Goal: Transaction & Acquisition: Obtain resource

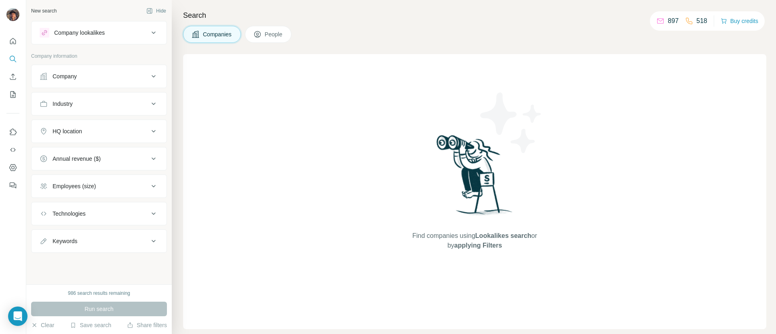
click at [148, 72] on div "Company" at bounding box center [94, 76] width 109 height 8
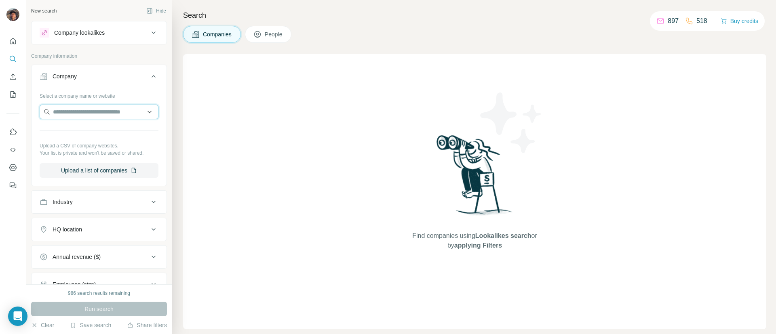
click at [105, 118] on input "text" at bounding box center [99, 112] width 119 height 15
paste input "**********"
click at [97, 107] on input "**********" at bounding box center [99, 112] width 119 height 15
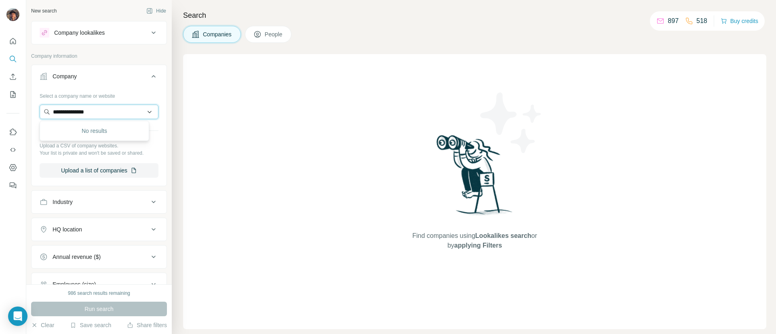
paste input "**********"
type input "**********"
click at [112, 125] on div "Little Sleepies [DOMAIN_NAME]" at bounding box center [95, 134] width 106 height 22
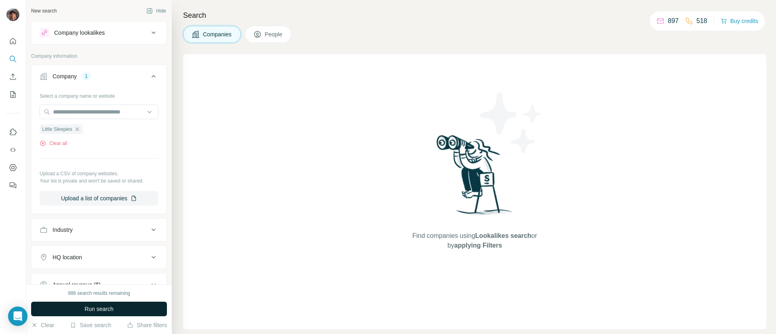
click at [122, 303] on button "Run search" at bounding box center [99, 309] width 136 height 15
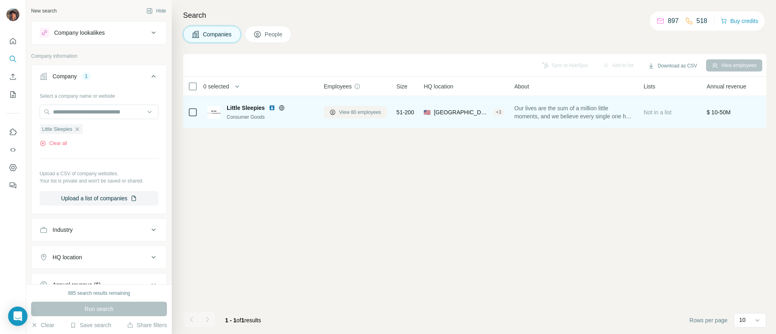
click at [344, 116] on button "View 80 employees" at bounding box center [355, 112] width 63 height 12
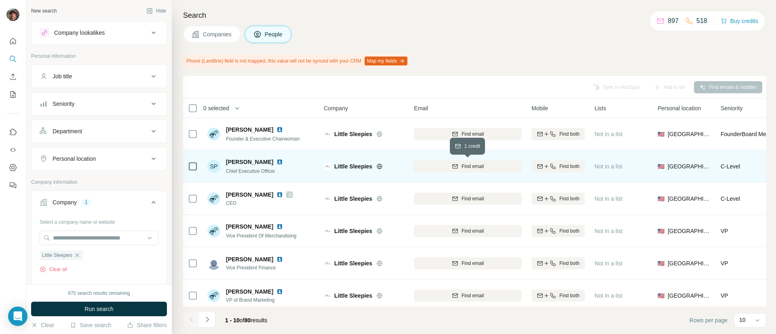
click at [513, 164] on div "Find email" at bounding box center [468, 166] width 108 height 7
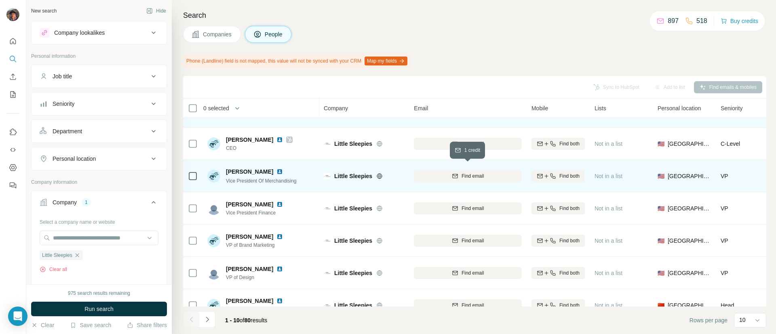
scroll to position [61, 0]
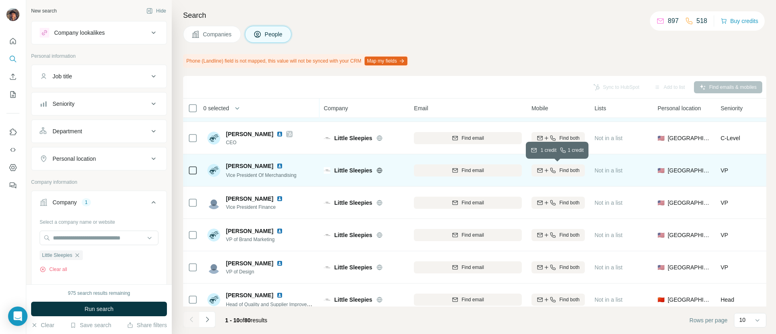
click at [546, 166] on button "Find both" at bounding box center [558, 171] width 53 height 12
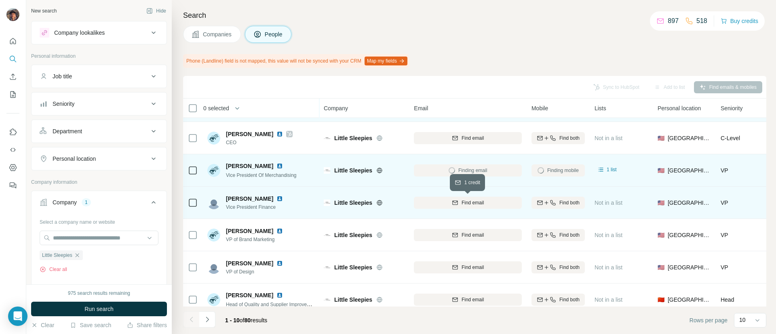
click at [483, 199] on button "Find email" at bounding box center [468, 203] width 108 height 12
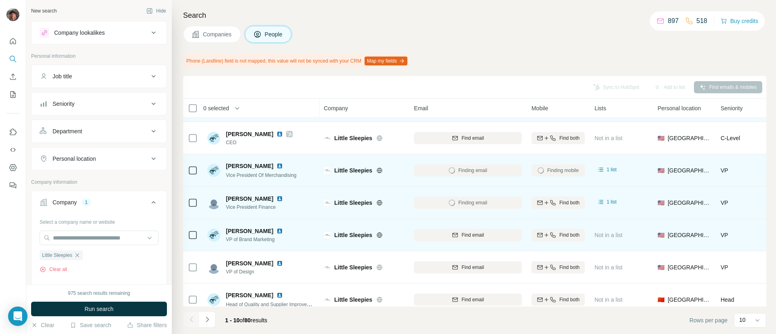
click at [471, 224] on div "Find email" at bounding box center [468, 235] width 108 height 22
click at [471, 230] on button "Find email" at bounding box center [468, 235] width 108 height 12
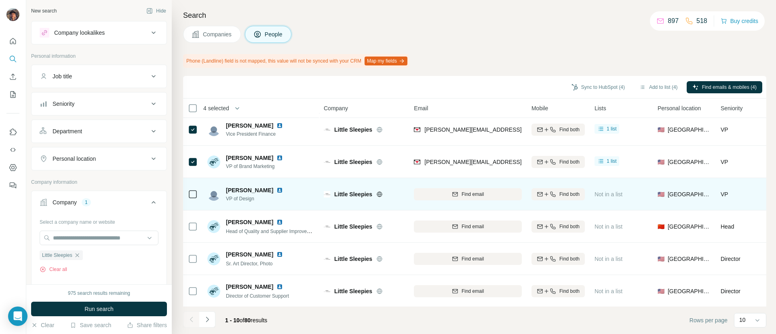
scroll to position [141, 0]
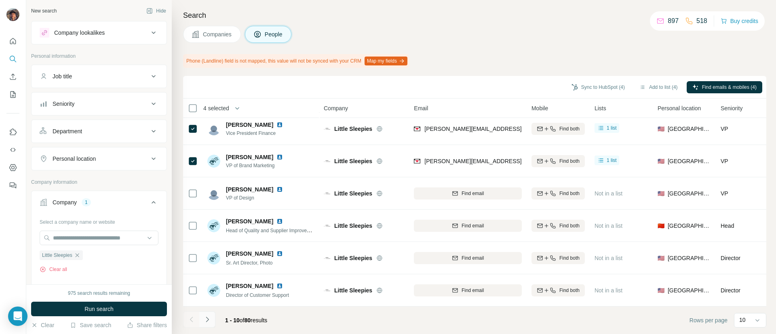
click at [212, 316] on button "Navigate to next page" at bounding box center [207, 320] width 16 height 16
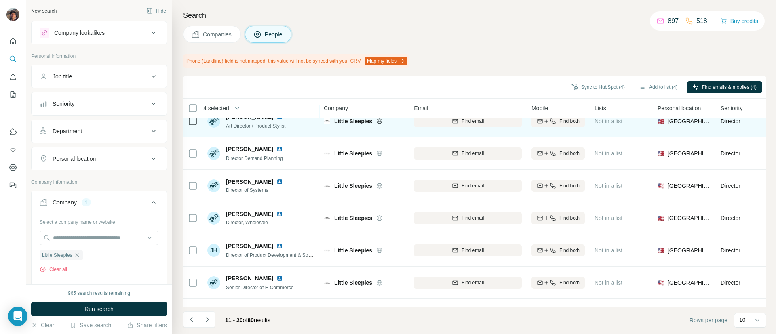
scroll to position [61, 0]
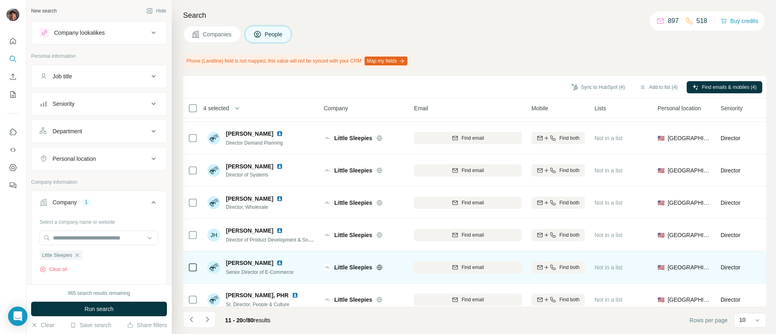
click at [550, 257] on div "Find both" at bounding box center [558, 267] width 53 height 22
click at [551, 262] on button "Find both" at bounding box center [558, 268] width 53 height 12
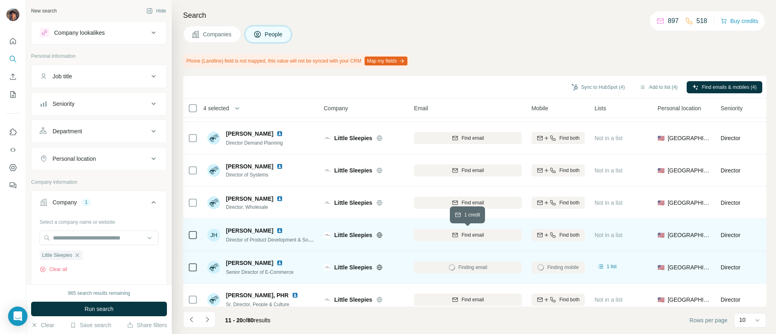
click at [465, 235] on span "Find email" at bounding box center [473, 235] width 22 height 7
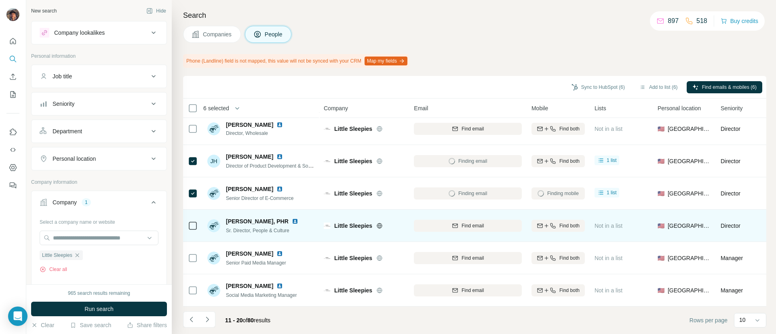
scroll to position [141, 0]
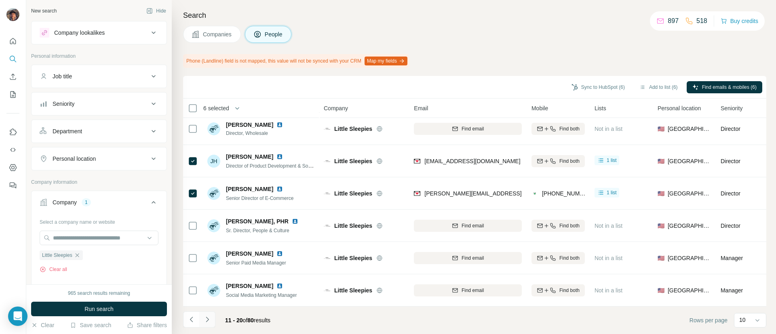
click at [212, 316] on button "Navigate to next page" at bounding box center [207, 320] width 16 height 16
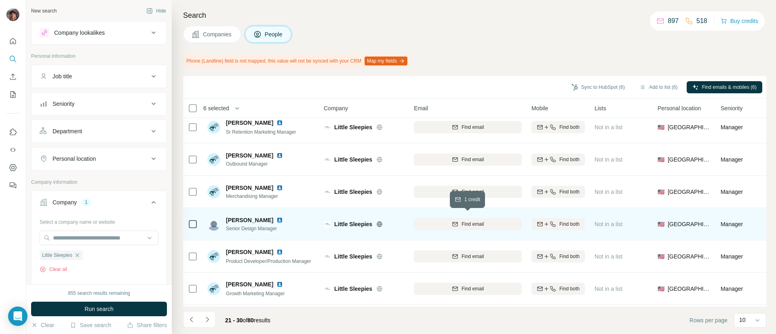
scroll to position [0, 0]
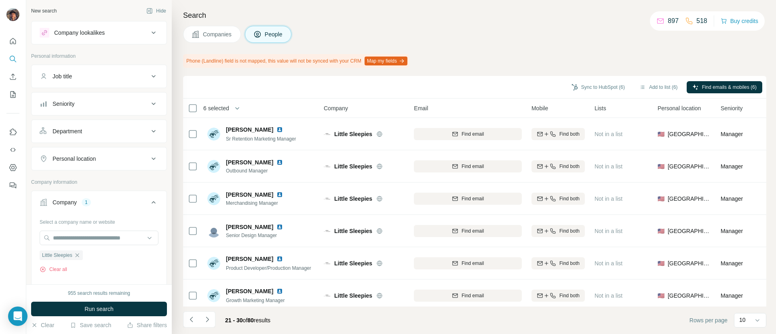
click at [205, 313] on button "Navigate to next page" at bounding box center [207, 320] width 16 height 16
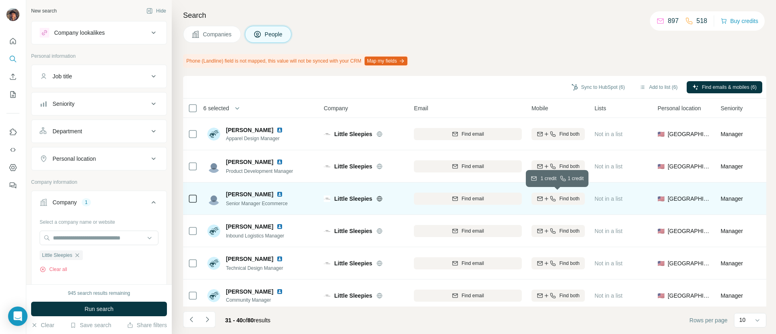
click at [534, 203] on button "Find both" at bounding box center [558, 199] width 53 height 12
click at [186, 198] on td at bounding box center [192, 199] width 19 height 32
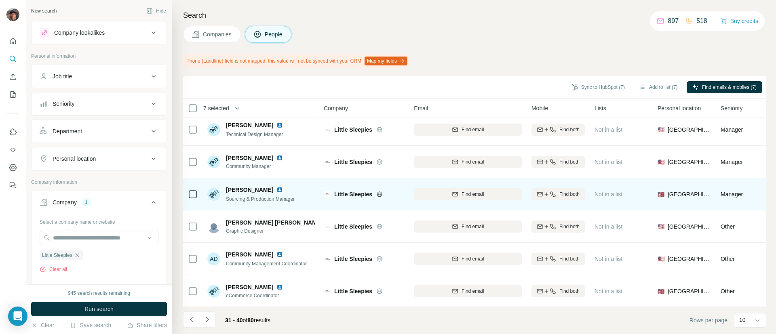
scroll to position [141, 0]
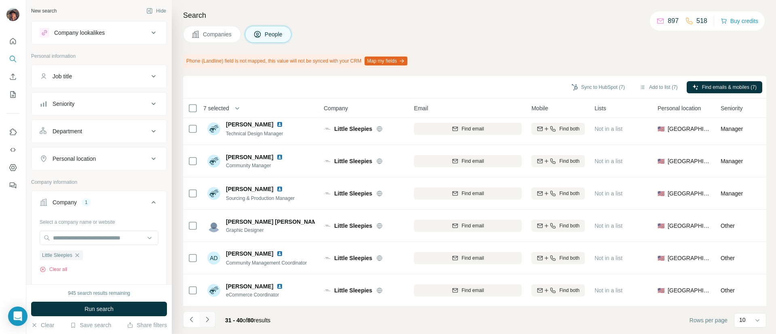
click at [208, 317] on icon "Navigate to next page" at bounding box center [207, 320] width 8 height 8
click at [191, 313] on button "Navigate to previous page" at bounding box center [191, 320] width 16 height 16
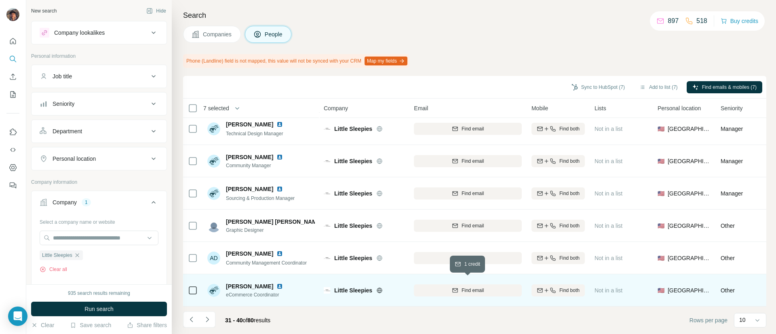
click at [446, 285] on button "Find email" at bounding box center [468, 291] width 108 height 12
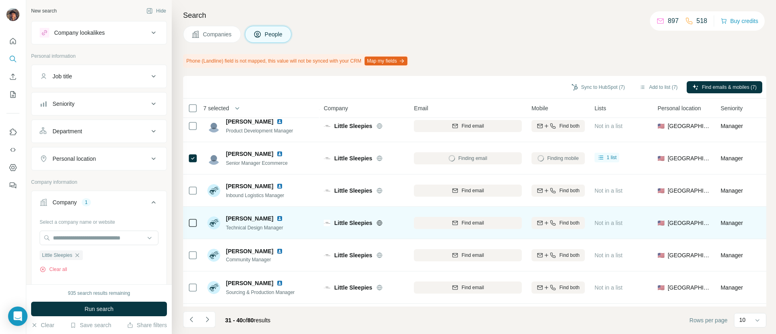
scroll to position [0, 0]
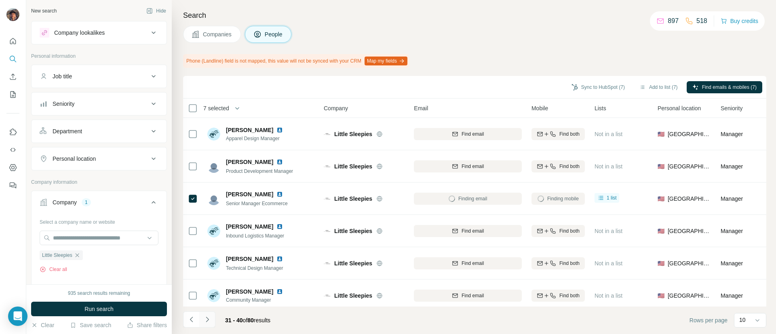
click at [203, 312] on button "Navigate to next page" at bounding box center [207, 320] width 16 height 16
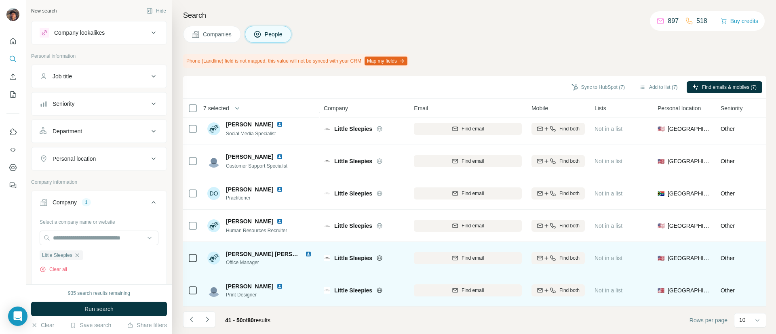
scroll to position [141, 0]
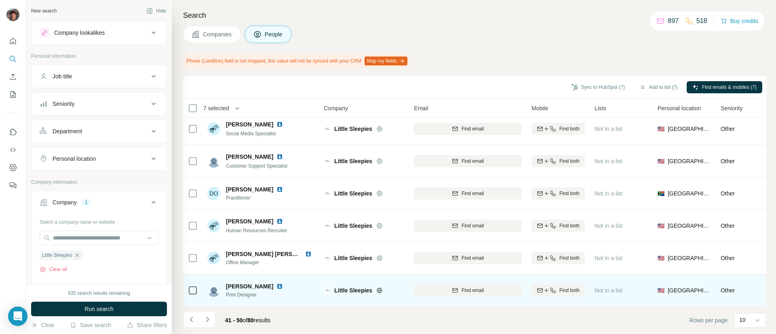
click at [218, 307] on footer "41 - 50 of 80 results Rows per page 10" at bounding box center [474, 320] width 583 height 27
click at [205, 313] on button "Navigate to next page" at bounding box center [207, 320] width 16 height 16
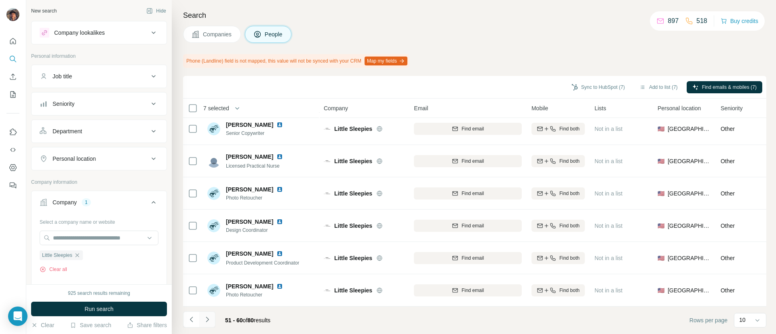
click at [209, 321] on icon "Navigate to next page" at bounding box center [207, 320] width 8 height 8
click at [206, 313] on button "Navigate to next page" at bounding box center [207, 320] width 16 height 16
click at [194, 314] on button "Navigate to previous page" at bounding box center [191, 320] width 16 height 16
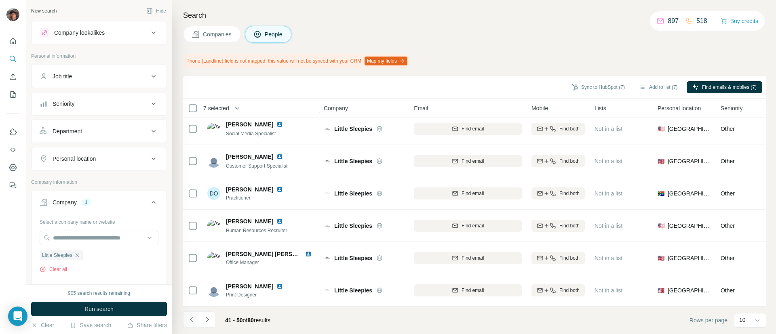
click at [194, 314] on button "Navigate to previous page" at bounding box center [191, 320] width 16 height 16
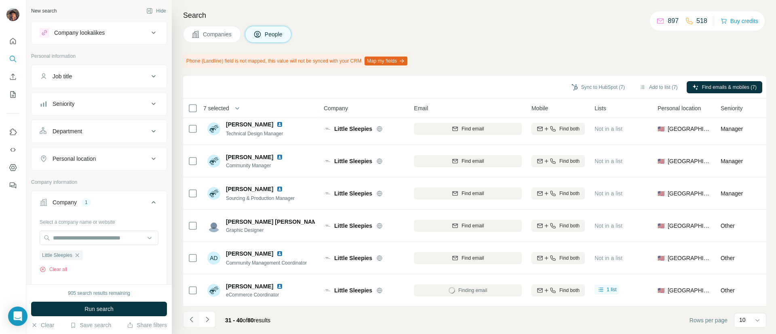
click at [194, 314] on button "Navigate to previous page" at bounding box center [191, 320] width 16 height 16
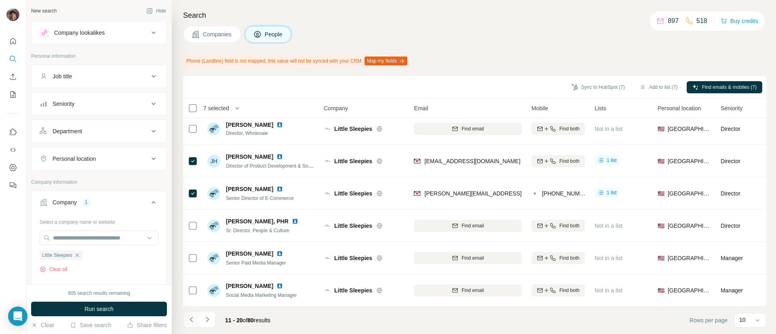
click at [194, 314] on button "Navigate to previous page" at bounding box center [191, 320] width 16 height 16
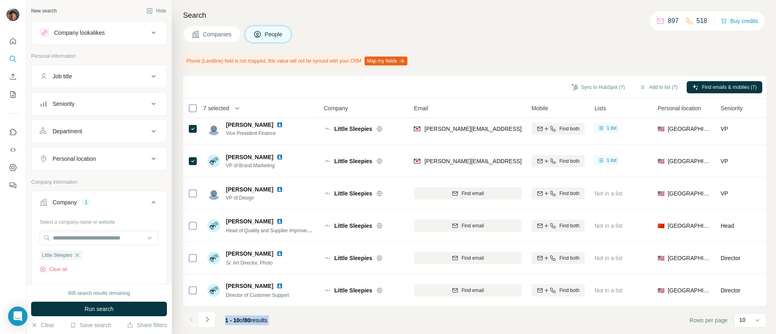
click at [194, 314] on div at bounding box center [191, 320] width 16 height 16
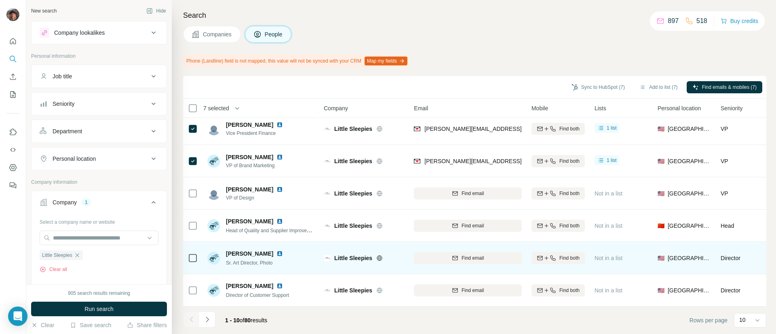
click at [303, 242] on td "[PERSON_NAME] Art Director, Photo" at bounding box center [261, 258] width 117 height 32
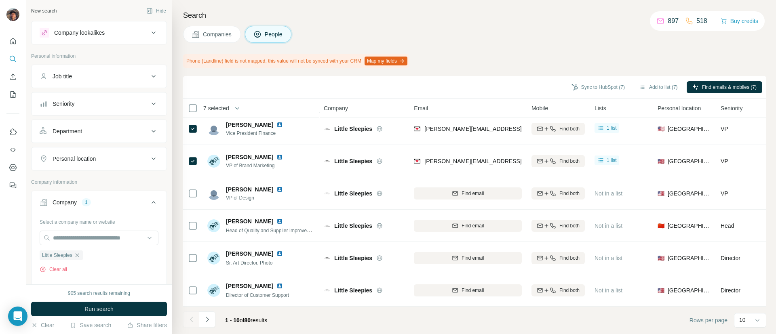
click at [214, 308] on footer "1 - 10 of 80 results Rows per page 10" at bounding box center [474, 320] width 583 height 27
click at [214, 309] on footer "1 - 10 of 80 results Rows per page 10" at bounding box center [474, 320] width 583 height 27
click at [212, 321] on button "Navigate to next page" at bounding box center [207, 320] width 16 height 16
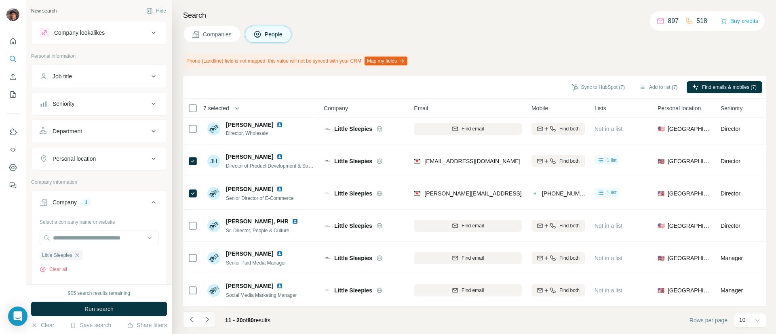
click at [206, 320] on icon "Navigate to next page" at bounding box center [207, 320] width 8 height 8
click at [212, 317] on button "Navigate to next page" at bounding box center [207, 320] width 16 height 16
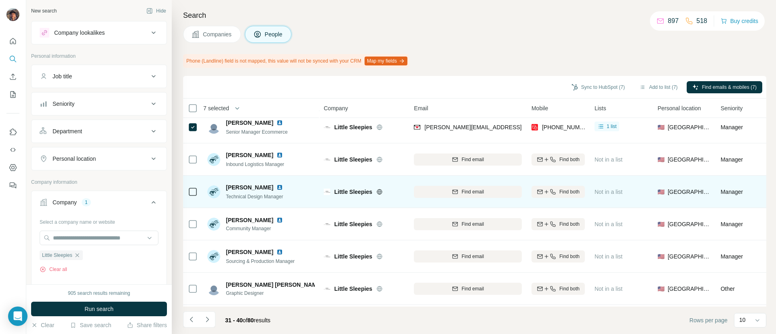
scroll to position [0, 0]
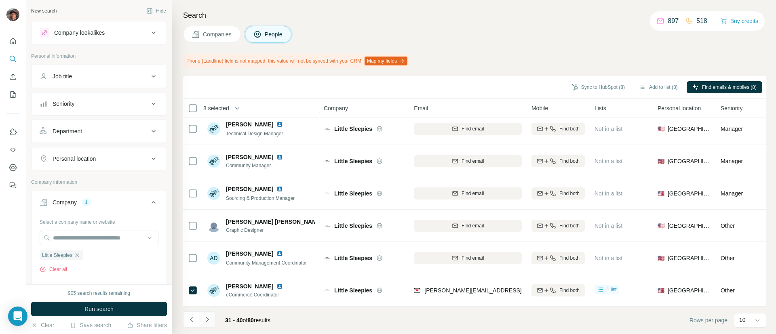
click at [211, 317] on icon "Navigate to next page" at bounding box center [207, 320] width 8 height 8
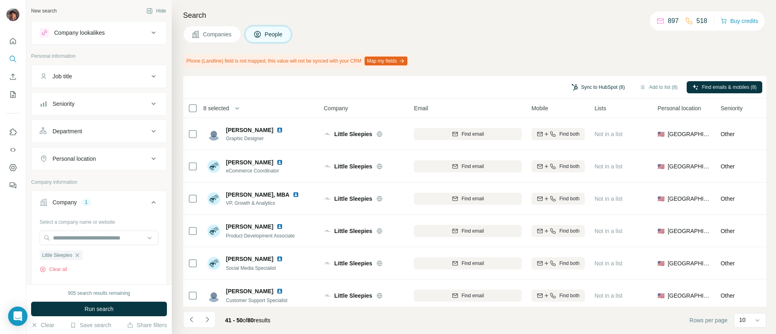
click at [588, 89] on button "Sync to HubSpot (8)" at bounding box center [598, 87] width 65 height 12
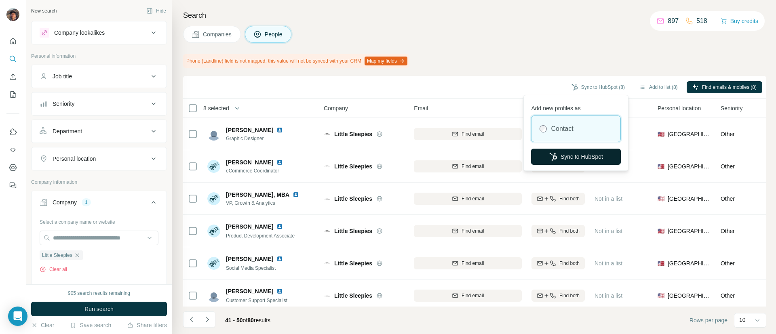
click at [558, 159] on button "Sync to HubSpot" at bounding box center [576, 157] width 90 height 16
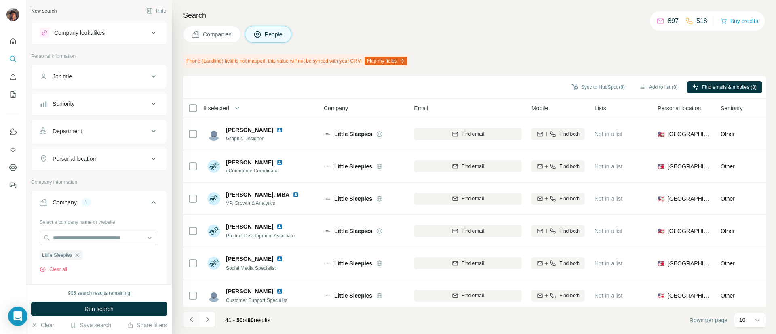
click at [191, 323] on icon "Navigate to previous page" at bounding box center [192, 320] width 8 height 8
drag, startPoint x: 186, startPoint y: 316, endPoint x: 194, endPoint y: 322, distance: 9.9
click at [188, 316] on button "Navigate to previous page" at bounding box center [191, 320] width 16 height 16
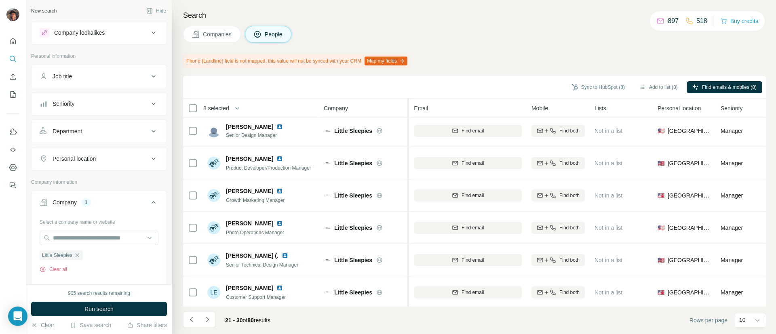
scroll to position [141, 0]
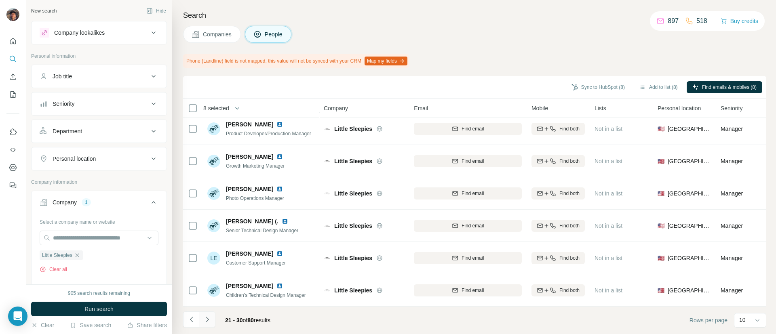
click at [213, 319] on button "Navigate to next page" at bounding box center [207, 320] width 16 height 16
click at [194, 317] on icon "Navigate to previous page" at bounding box center [192, 320] width 8 height 8
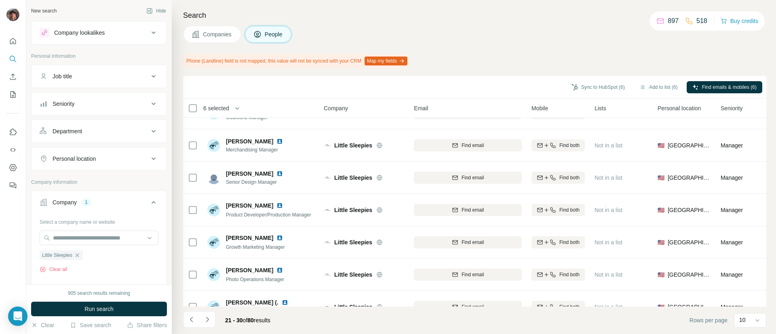
scroll to position [0, 0]
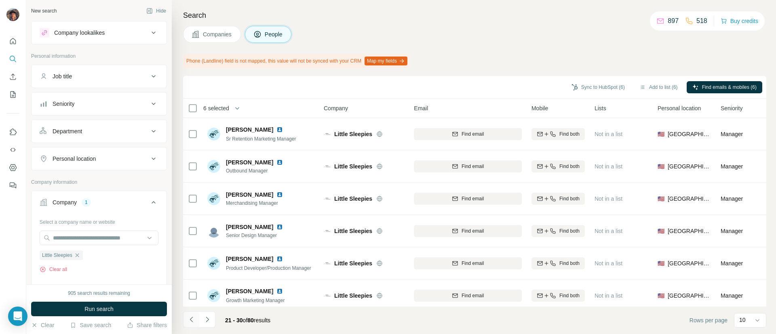
click at [194, 318] on icon "Navigate to previous page" at bounding box center [192, 320] width 8 height 8
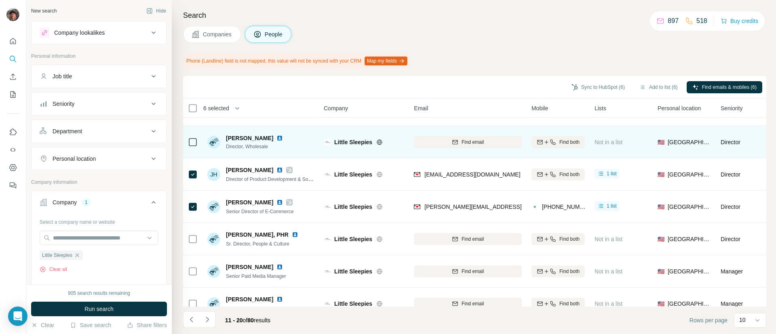
scroll to position [141, 0]
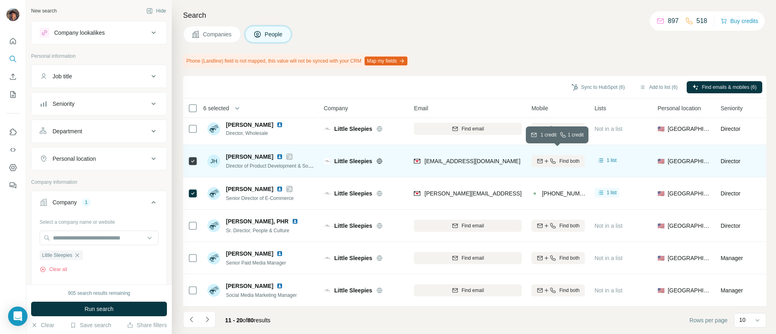
click at [537, 158] on icon "button" at bounding box center [540, 161] width 6 height 6
click at [194, 317] on icon "Navigate to previous page" at bounding box center [192, 320] width 8 height 8
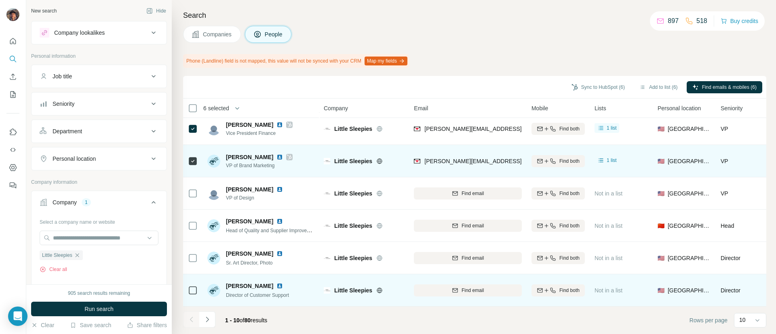
scroll to position [0, 0]
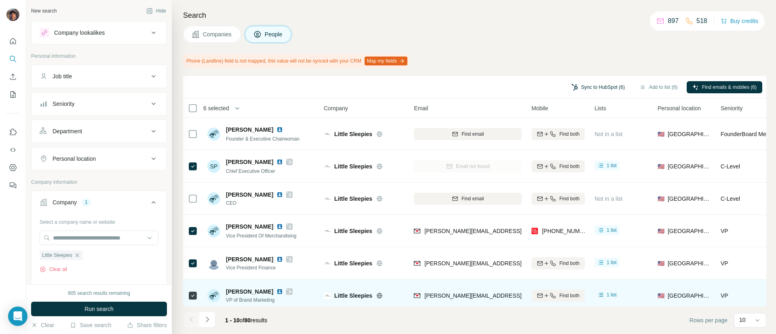
click at [602, 83] on button "Sync to HubSpot (6)" at bounding box center [598, 87] width 65 height 12
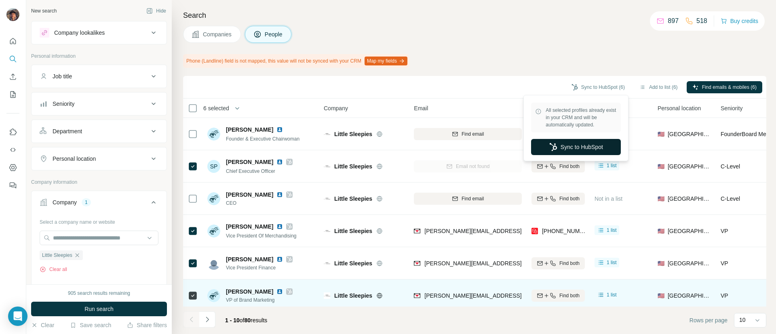
click at [592, 149] on button "Sync to HubSpot" at bounding box center [576, 147] width 90 height 16
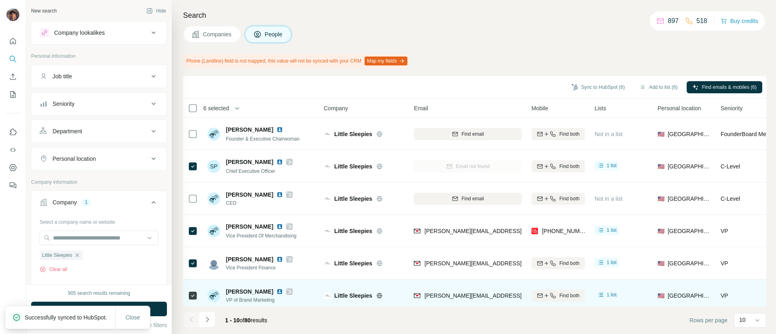
click at [206, 42] on button "Companies" at bounding box center [212, 34] width 58 height 17
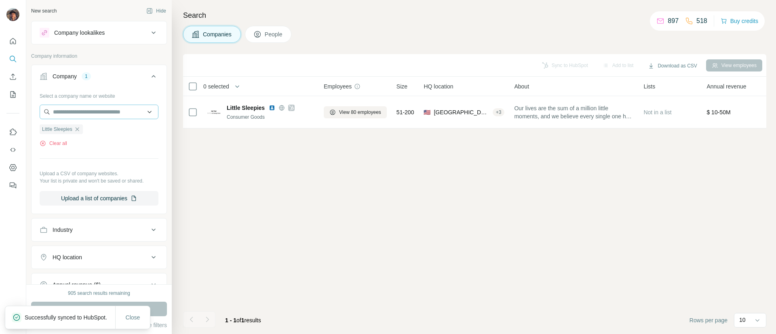
drag, startPoint x: 82, startPoint y: 132, endPoint x: 91, endPoint y: 112, distance: 22.3
click at [80, 132] on icon "button" at bounding box center [77, 129] width 6 height 6
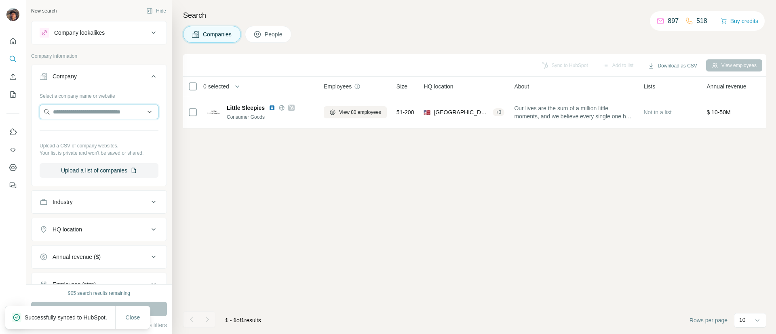
click at [95, 110] on input "text" at bounding box center [99, 112] width 119 height 15
paste input "**********"
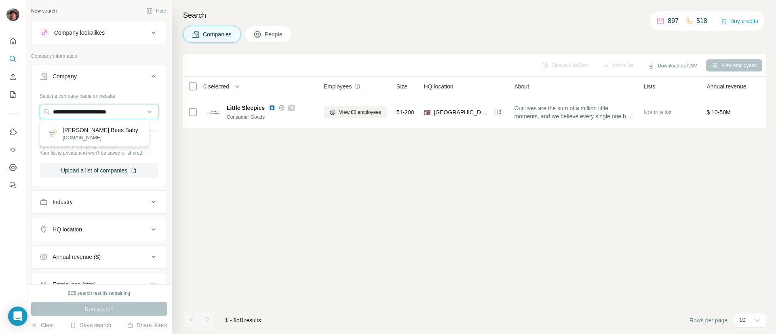
type input "**********"
click at [104, 135] on p "[DOMAIN_NAME]" at bounding box center [101, 137] width 76 height 7
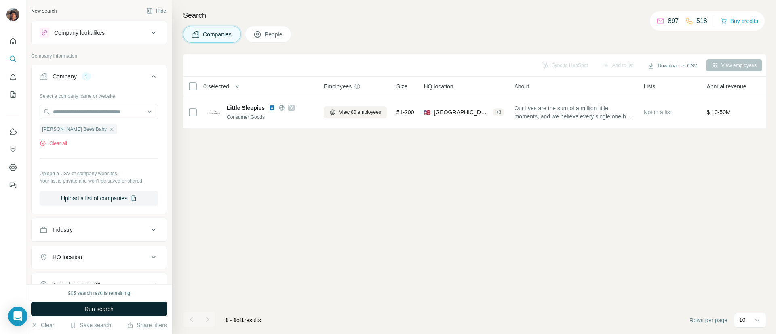
click at [112, 313] on span "Run search" at bounding box center [99, 309] width 29 height 8
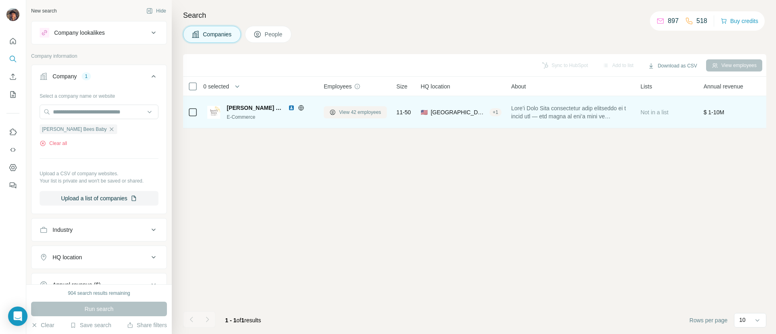
click at [366, 111] on span "View 42 employees" at bounding box center [360, 112] width 42 height 7
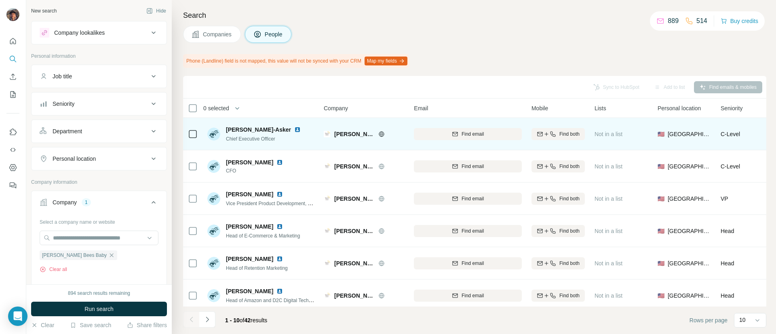
click at [498, 141] on div "Find email" at bounding box center [468, 134] width 108 height 22
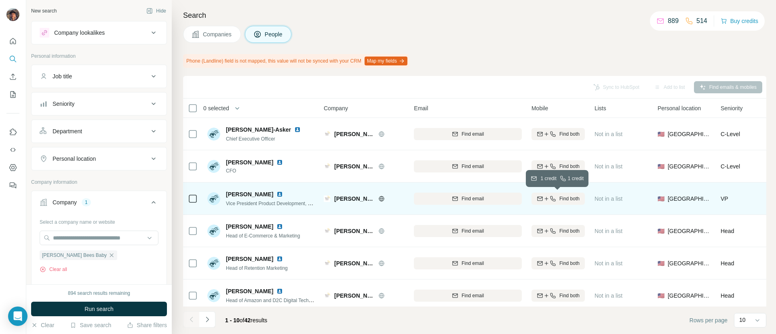
click at [540, 198] on icon "button" at bounding box center [540, 199] width 6 height 6
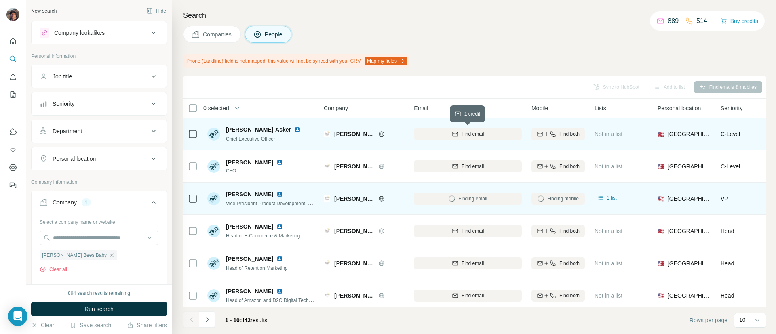
click at [482, 136] on span "Find email" at bounding box center [473, 134] width 22 height 7
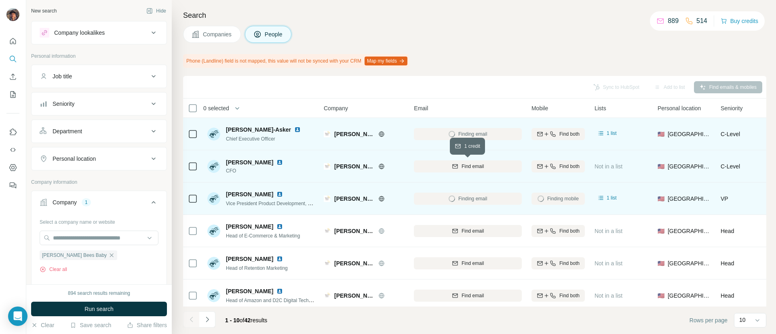
click at [482, 167] on span "Find email" at bounding box center [473, 166] width 22 height 7
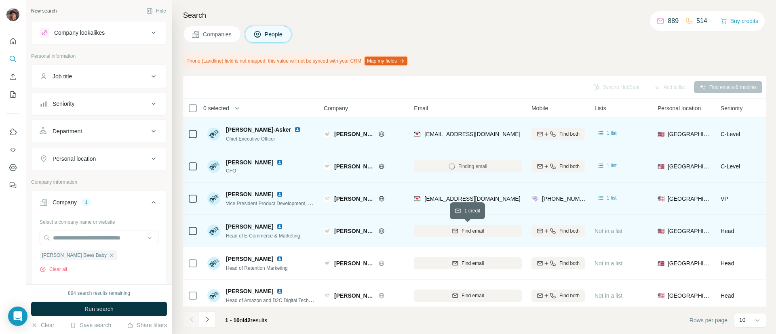
click at [440, 225] on button "Find email" at bounding box center [468, 231] width 108 height 12
drag, startPoint x: 194, startPoint y: 226, endPoint x: 191, endPoint y: 216, distance: 10.6
click at [194, 226] on icon at bounding box center [193, 231] width 10 height 10
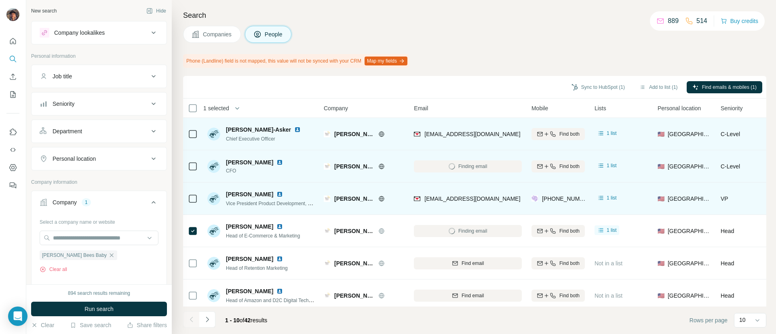
click at [193, 191] on div at bounding box center [193, 199] width 10 height 22
click at [193, 204] on div at bounding box center [193, 199] width 10 height 22
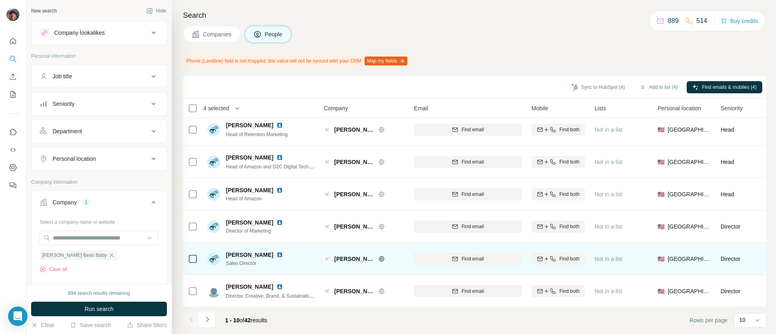
scroll to position [141, 0]
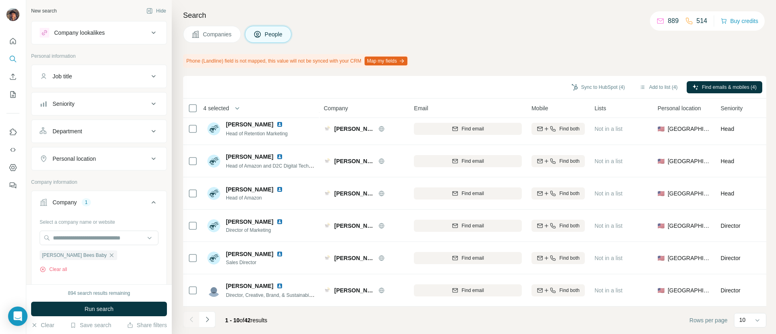
click at [197, 330] on footer "1 - 10 of 42 results Rows per page 10" at bounding box center [474, 320] width 583 height 27
click at [204, 326] on button "Navigate to next page" at bounding box center [207, 320] width 16 height 16
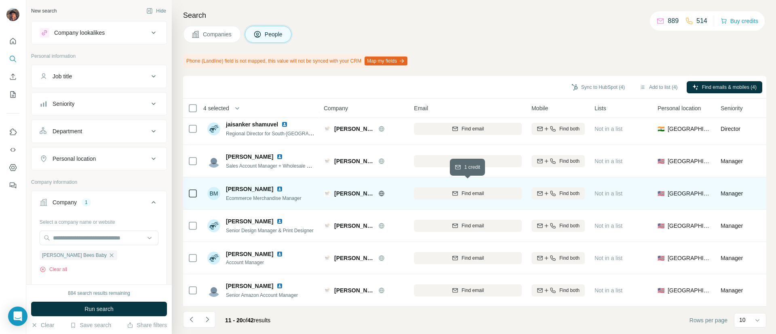
click at [478, 190] on span "Find email" at bounding box center [473, 193] width 22 height 7
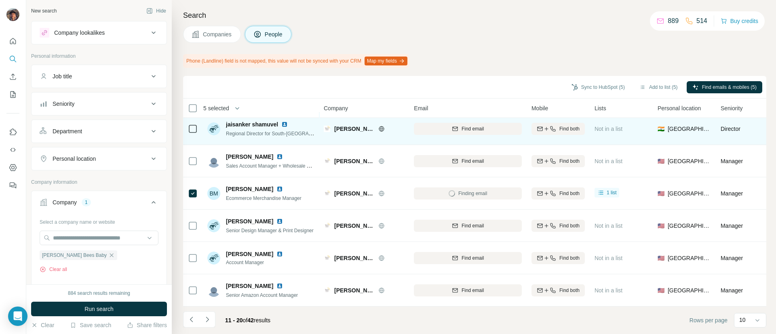
scroll to position [0, 0]
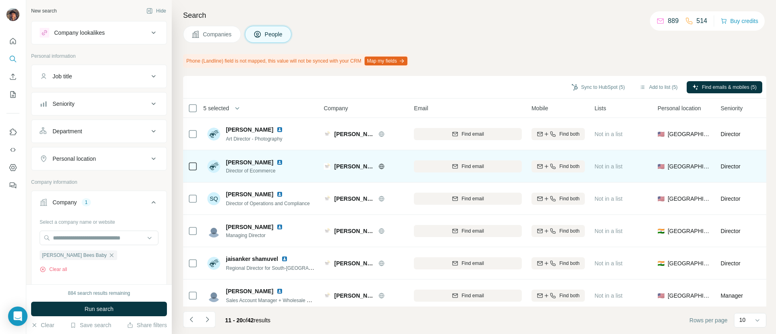
click at [485, 172] on div "Find email" at bounding box center [468, 166] width 108 height 22
click at [471, 170] on button "Find email" at bounding box center [468, 167] width 108 height 12
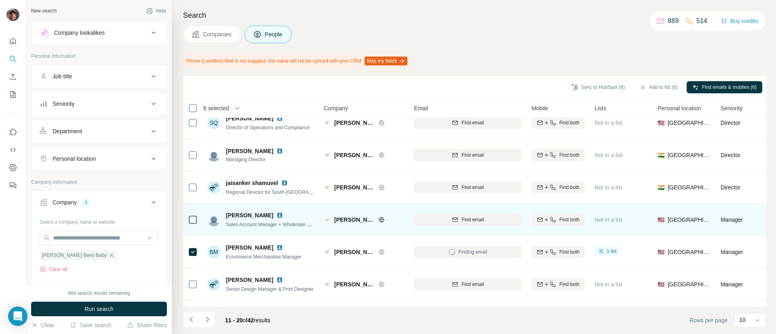
scroll to position [141, 0]
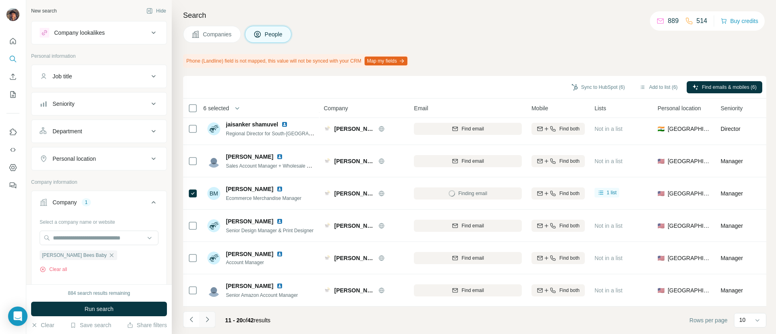
click at [207, 319] on icon "Navigate to next page" at bounding box center [207, 320] width 8 height 8
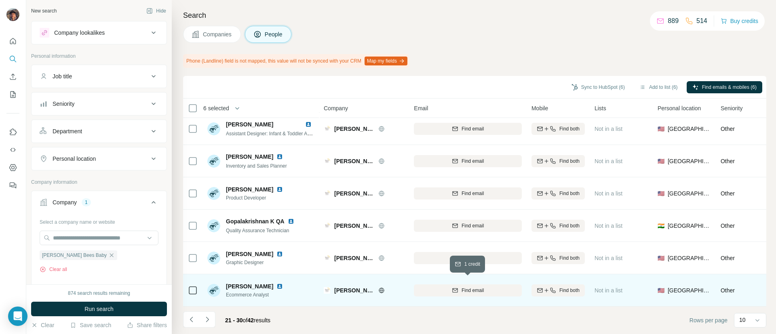
click at [460, 287] on div "Find email" at bounding box center [468, 290] width 108 height 7
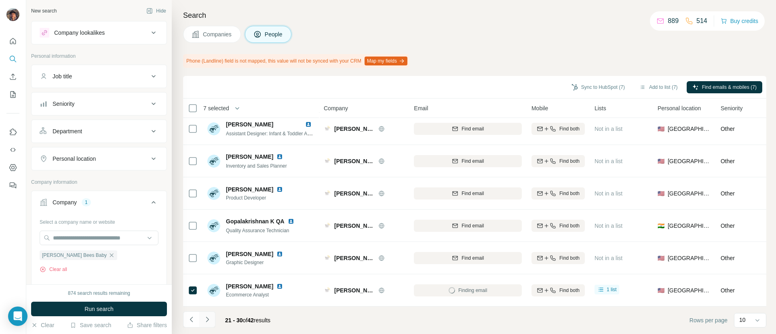
click at [204, 325] on button "Navigate to next page" at bounding box center [207, 320] width 16 height 16
click at [205, 319] on icon "Navigate to next page" at bounding box center [207, 320] width 8 height 8
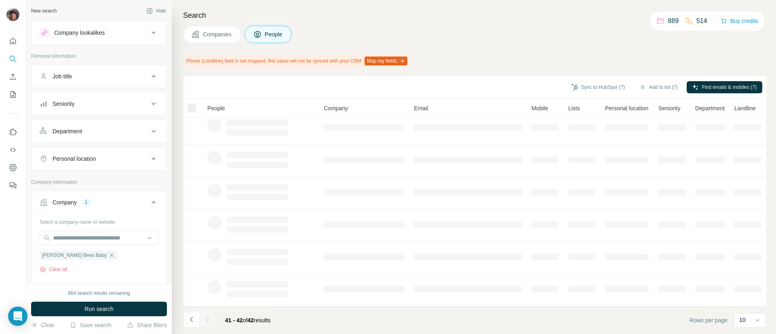
scroll to position [0, 0]
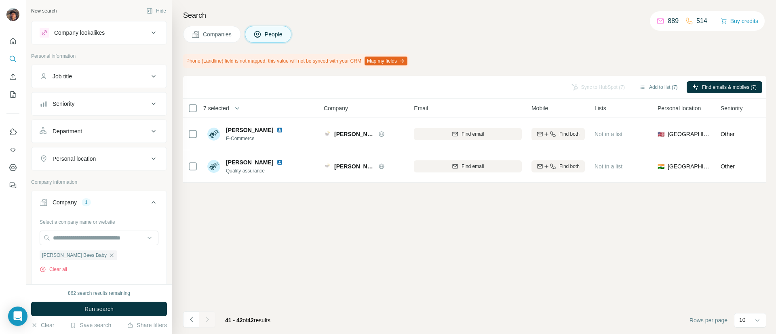
click at [199, 306] on div "Sync to HubSpot (7) Add to list (7) Find emails & mobiles (7) 7 selected People…" at bounding box center [474, 205] width 583 height 258
click at [195, 316] on icon "Navigate to previous page" at bounding box center [192, 320] width 8 height 8
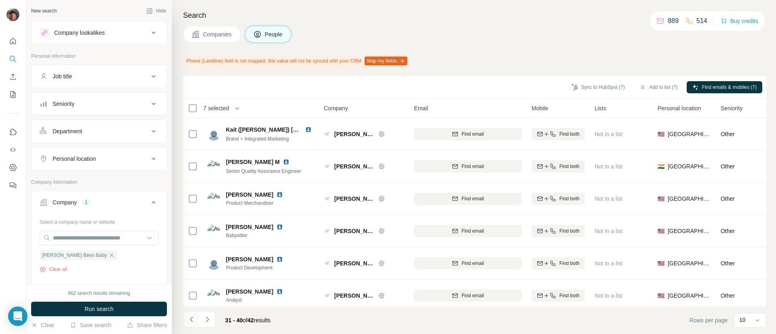
click at [195, 316] on icon "Navigate to previous page" at bounding box center [192, 320] width 8 height 8
click at [195, 315] on button "Navigate to previous page" at bounding box center [191, 320] width 16 height 16
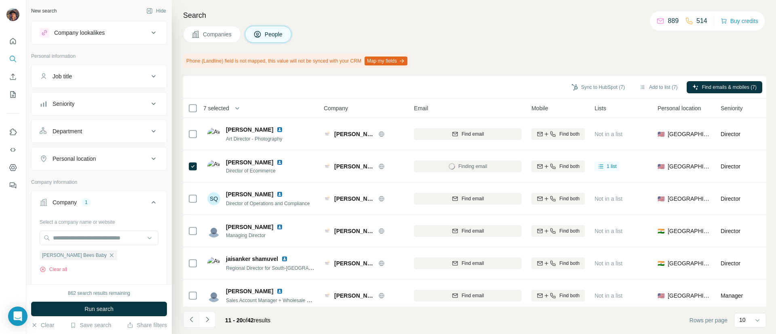
click at [195, 315] on button "Navigate to previous page" at bounding box center [191, 320] width 16 height 16
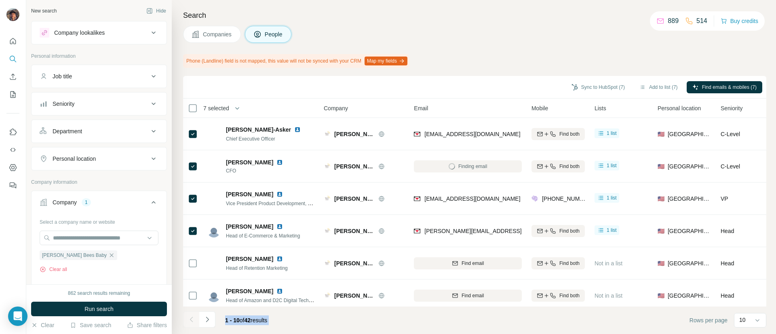
click at [195, 315] on div at bounding box center [191, 320] width 16 height 16
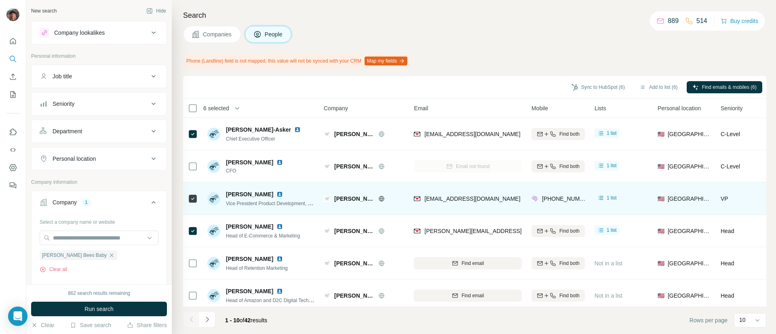
click at [435, 206] on div "[EMAIL_ADDRESS][DOMAIN_NAME]" at bounding box center [468, 199] width 108 height 22
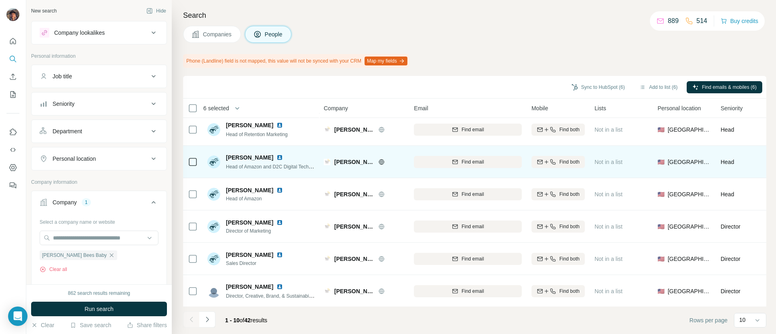
scroll to position [141, 0]
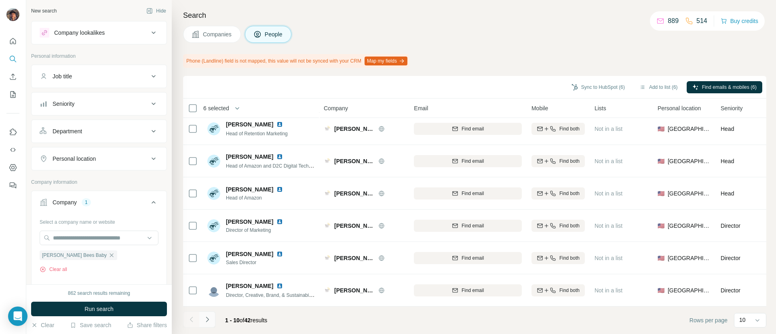
click at [207, 322] on icon "Navigate to next page" at bounding box center [207, 319] width 3 height 5
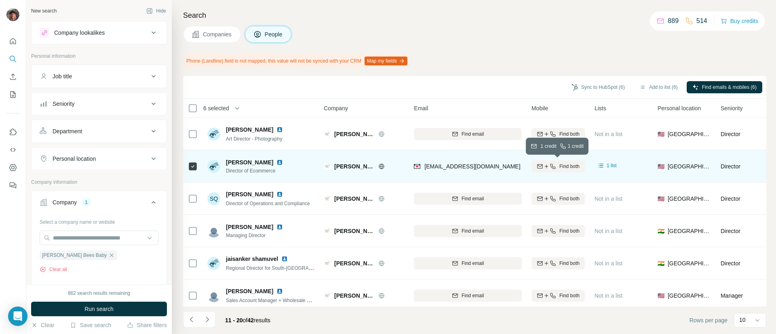
click at [541, 164] on icon "button" at bounding box center [540, 166] width 6 height 6
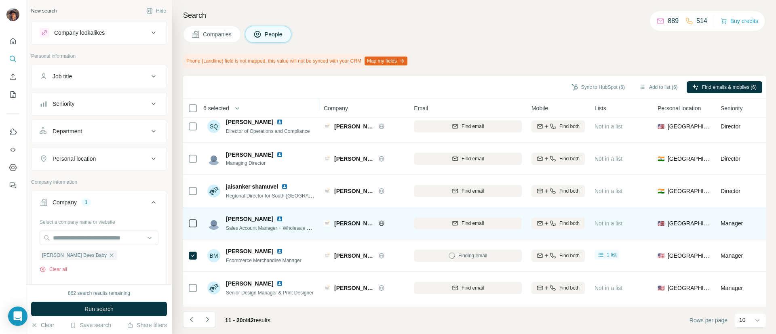
scroll to position [141, 0]
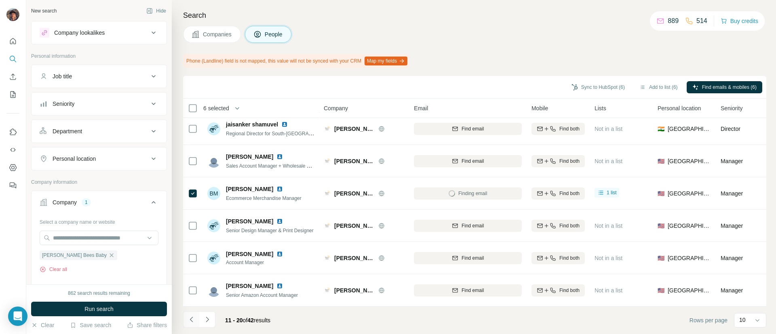
click at [194, 321] on icon "Navigate to previous page" at bounding box center [192, 320] width 8 height 8
click at [213, 317] on button "Navigate to next page" at bounding box center [207, 320] width 16 height 16
click at [210, 312] on button "Navigate to next page" at bounding box center [207, 320] width 16 height 16
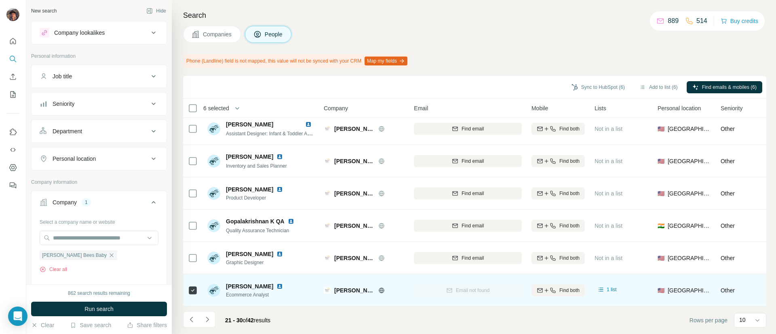
click at [191, 290] on div at bounding box center [193, 290] width 10 height 22
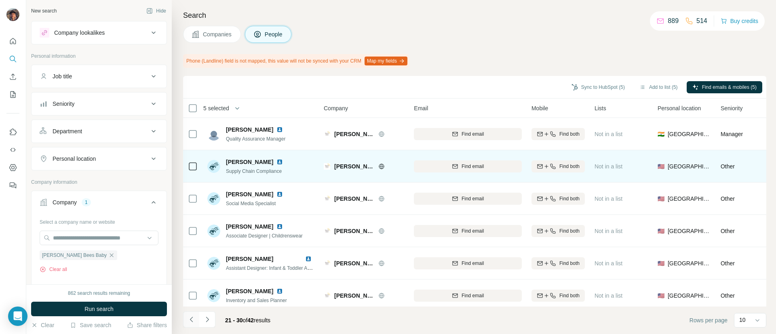
click at [192, 323] on icon "Navigate to previous page" at bounding box center [192, 320] width 8 height 8
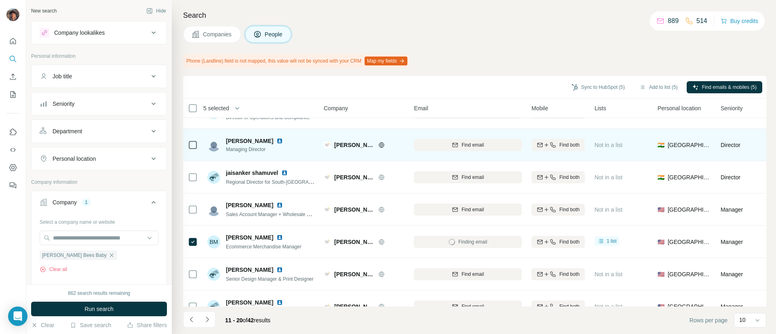
scroll to position [141, 0]
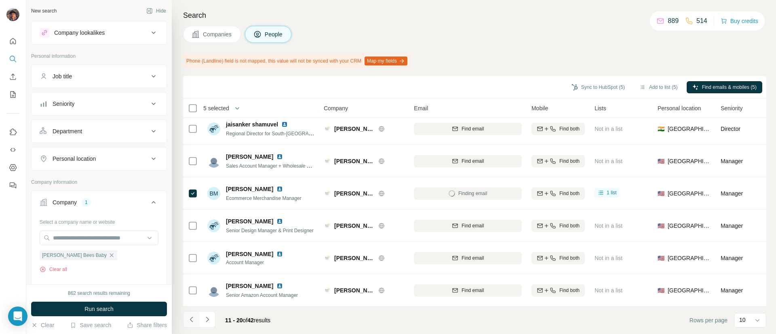
click at [196, 312] on button "Navigate to previous page" at bounding box center [191, 320] width 16 height 16
click at [209, 319] on icon "Navigate to next page" at bounding box center [207, 320] width 8 height 8
click at [577, 88] on button "Sync to HubSpot (5)" at bounding box center [598, 87] width 65 height 12
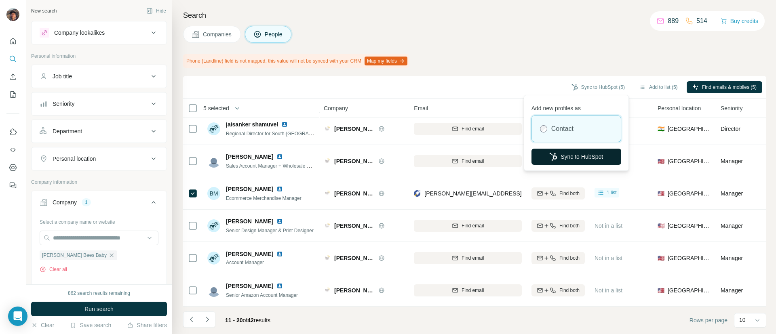
click at [549, 154] on icon "button" at bounding box center [553, 157] width 8 height 8
